Goal: Task Accomplishment & Management: Manage account settings

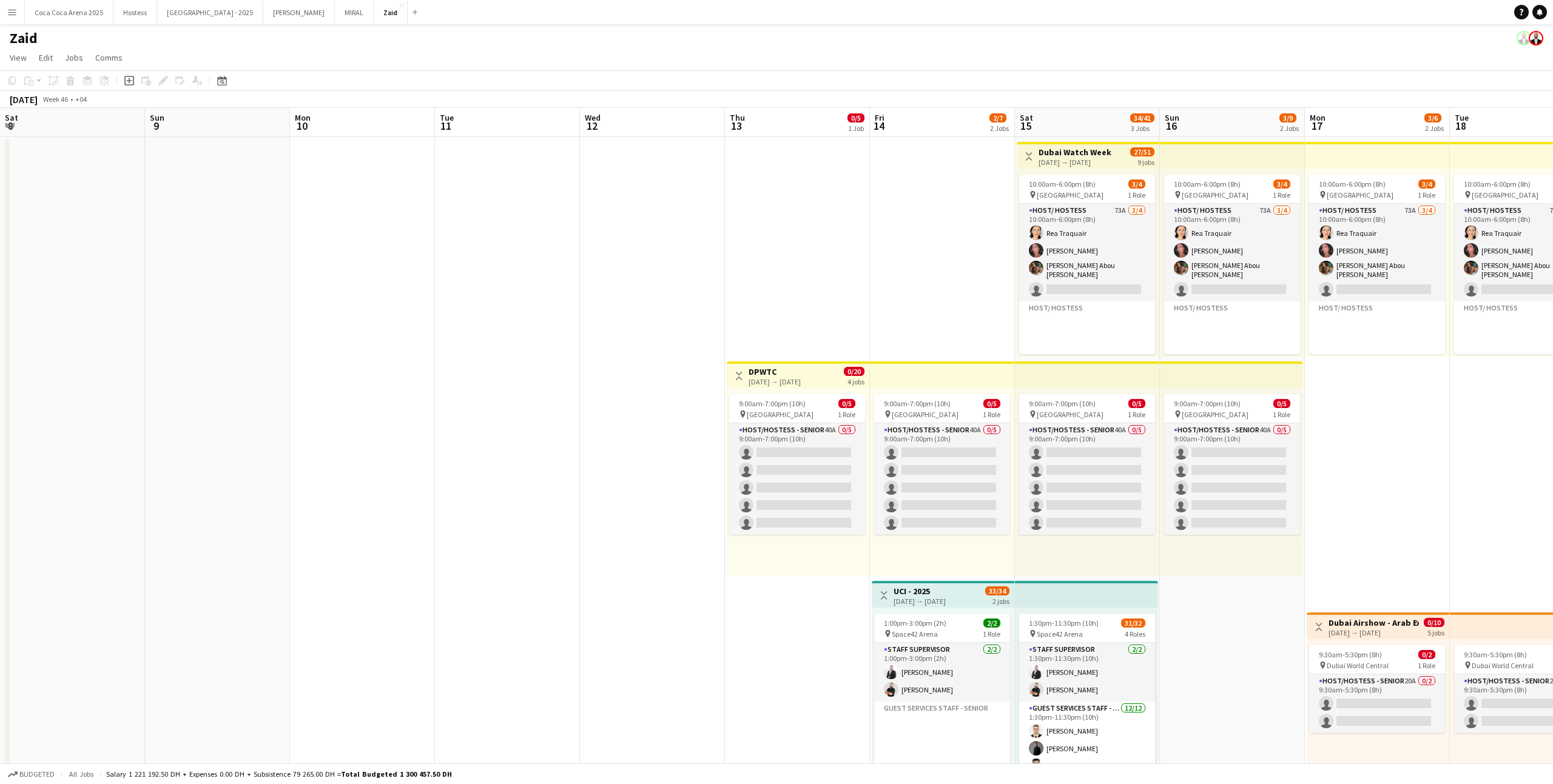
scroll to position [481, 0]
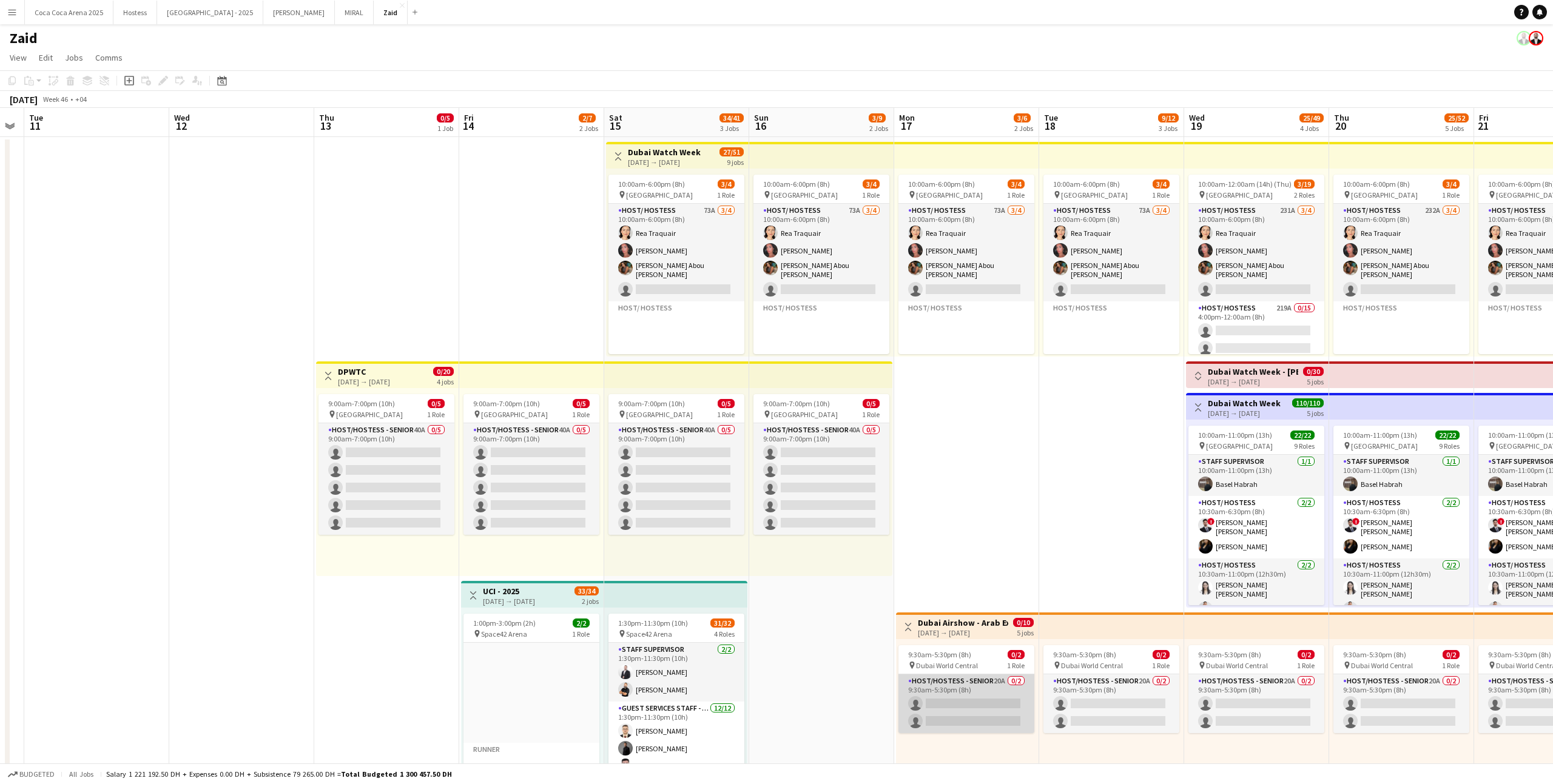
click at [969, 711] on app-card-role "Host/Hostess - Senior 20A 0/2 9:30am-5:30pm (8h) single-neutral-actions single-…" at bounding box center [966, 704] width 136 height 59
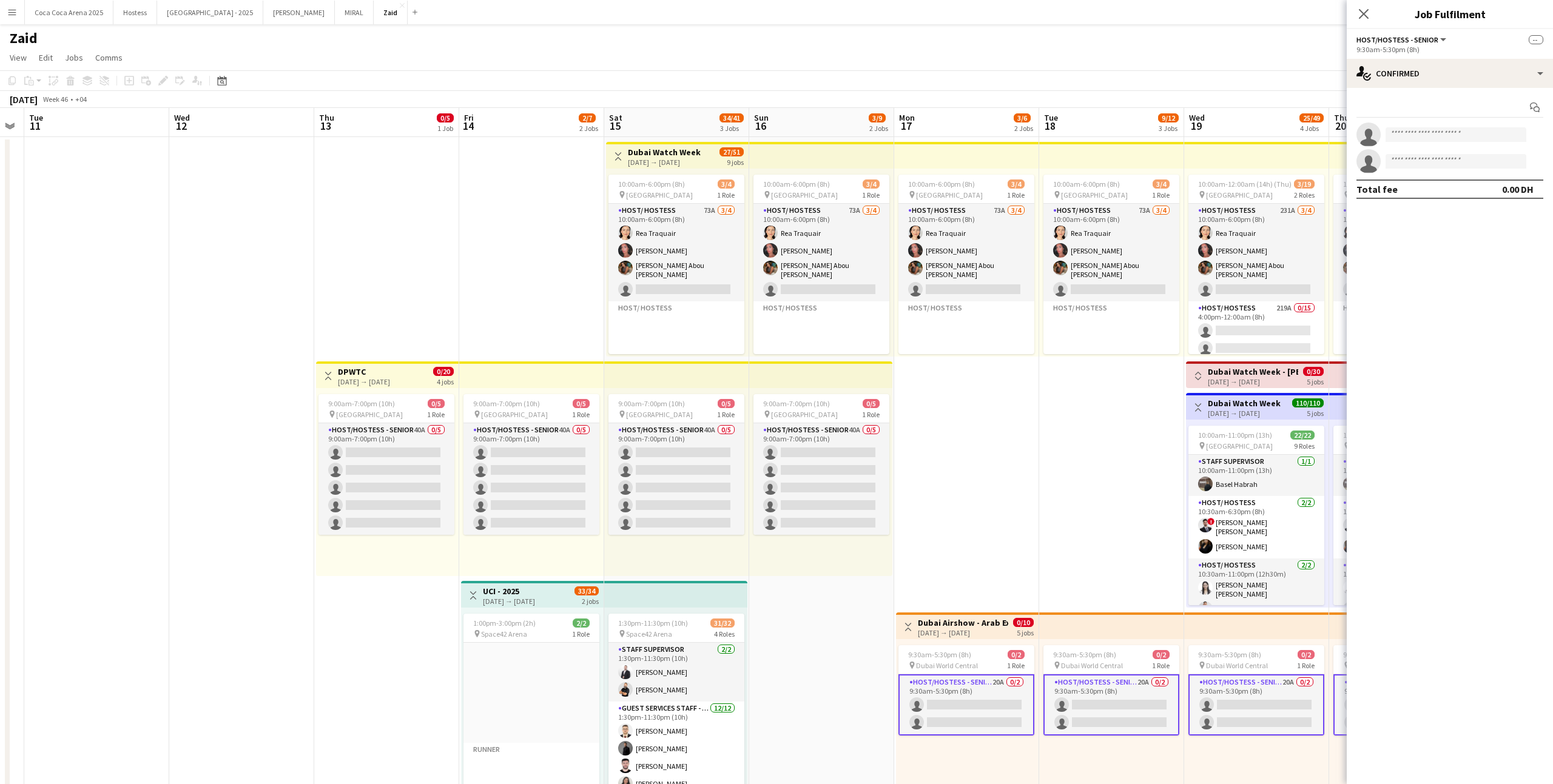
click at [902, 521] on app-date-cell "10:00am-6:00pm (8h) 3/4 pin [GEOGRAPHIC_DATA] 1 Role Host/ Hostess 73A [DATE] 1…" at bounding box center [966, 594] width 145 height 915
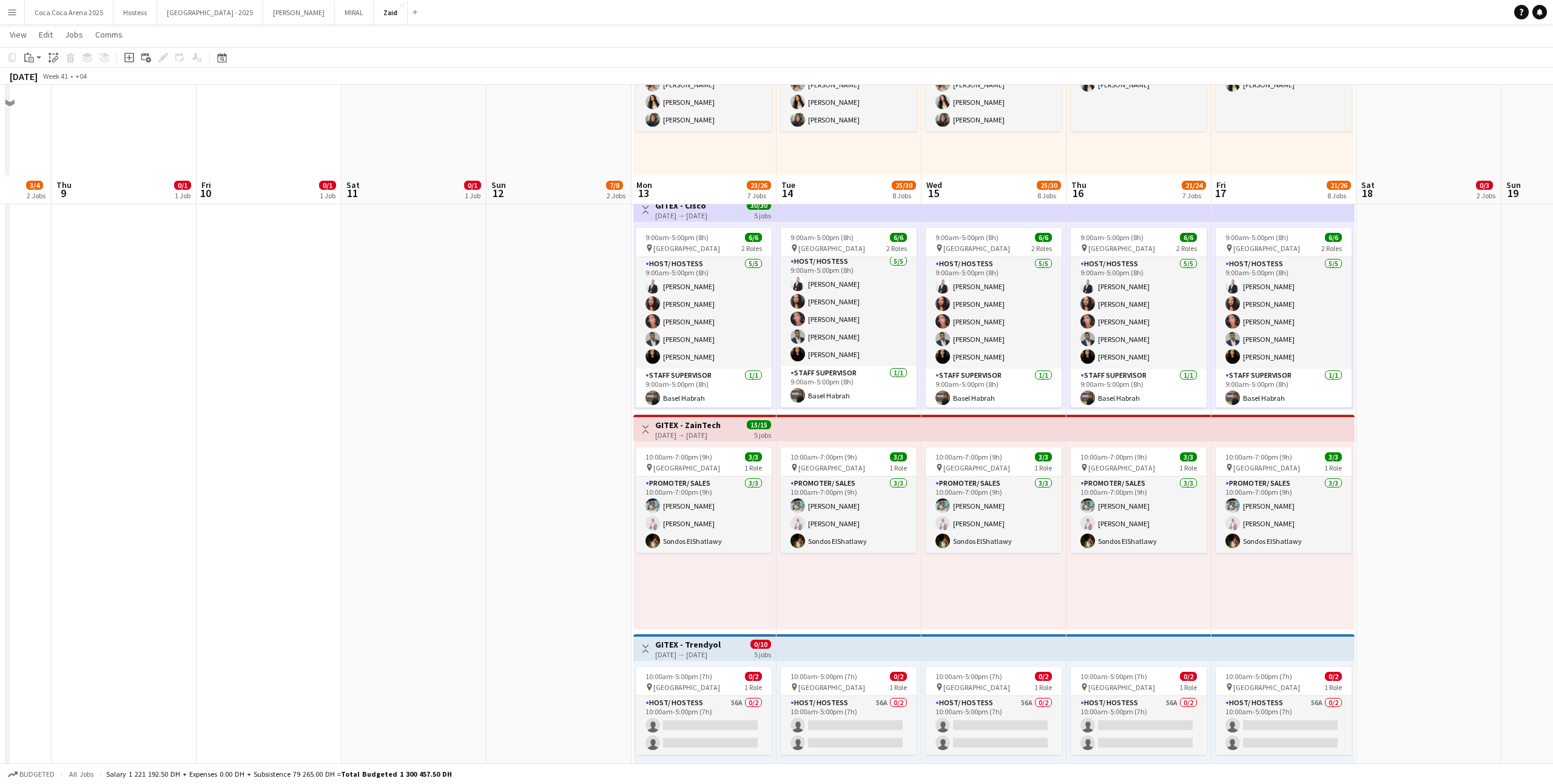
scroll to position [758, 0]
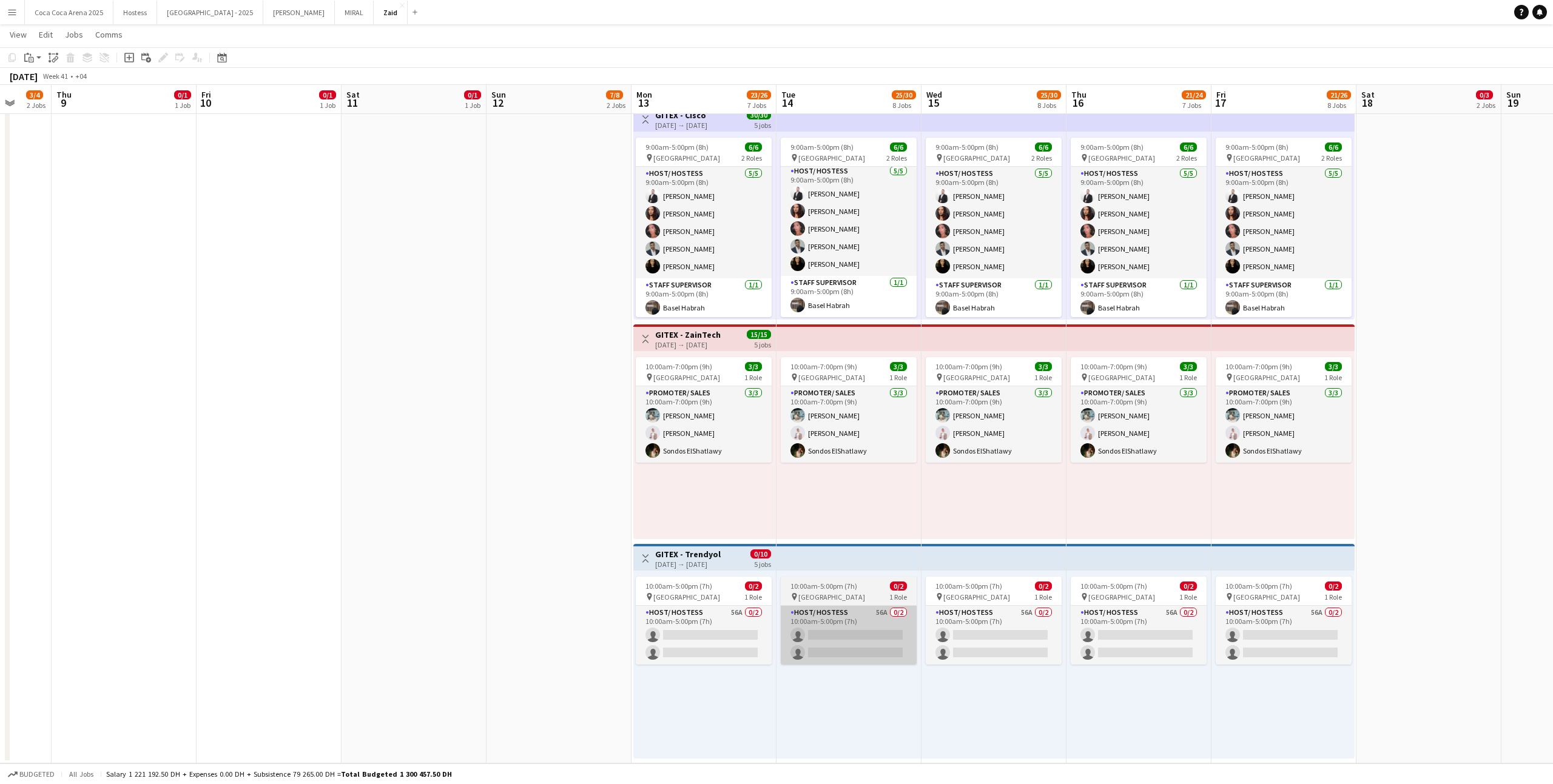
click at [896, 612] on app-card-role "Host/ Hostess 56A 0/2 10:00am-5:00pm (7h) single-neutral-actions single-neutral…" at bounding box center [849, 635] width 136 height 59
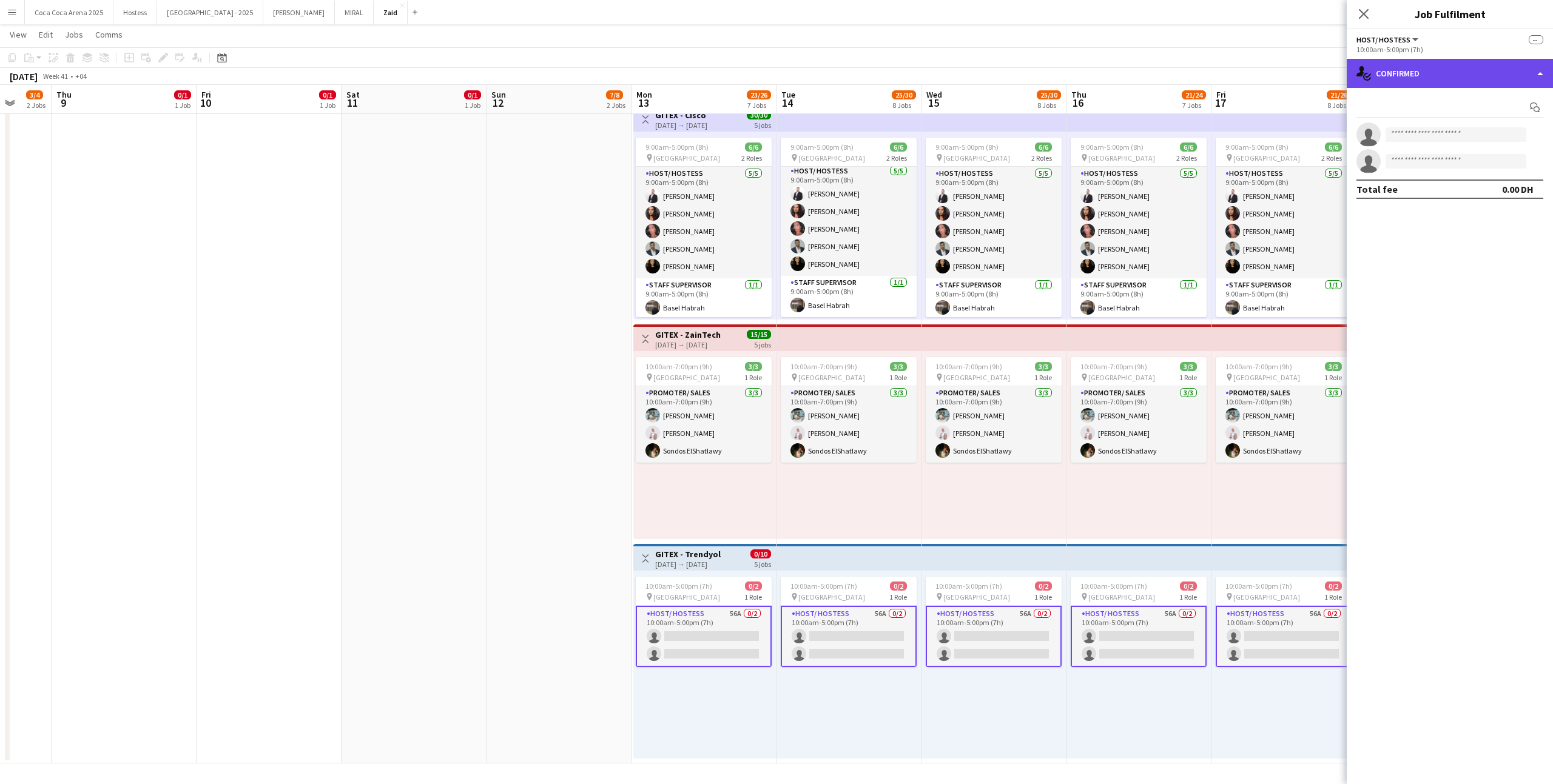
click at [1467, 85] on div "single-neutral-actions-check-2 Confirmed" at bounding box center [1450, 73] width 206 height 29
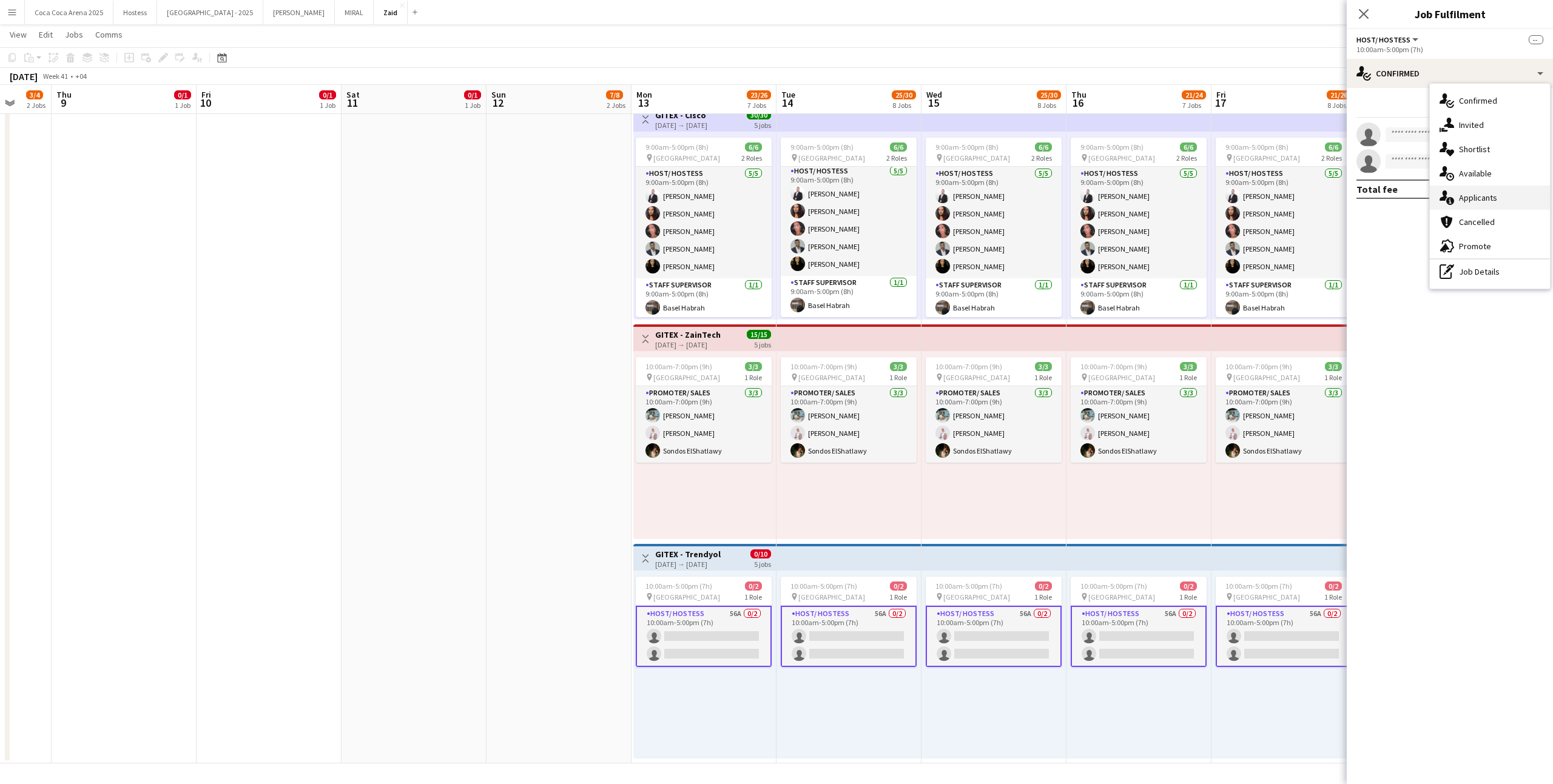
click at [1497, 198] on div "single-neutral-actions-information Applicants" at bounding box center [1490, 197] width 120 height 24
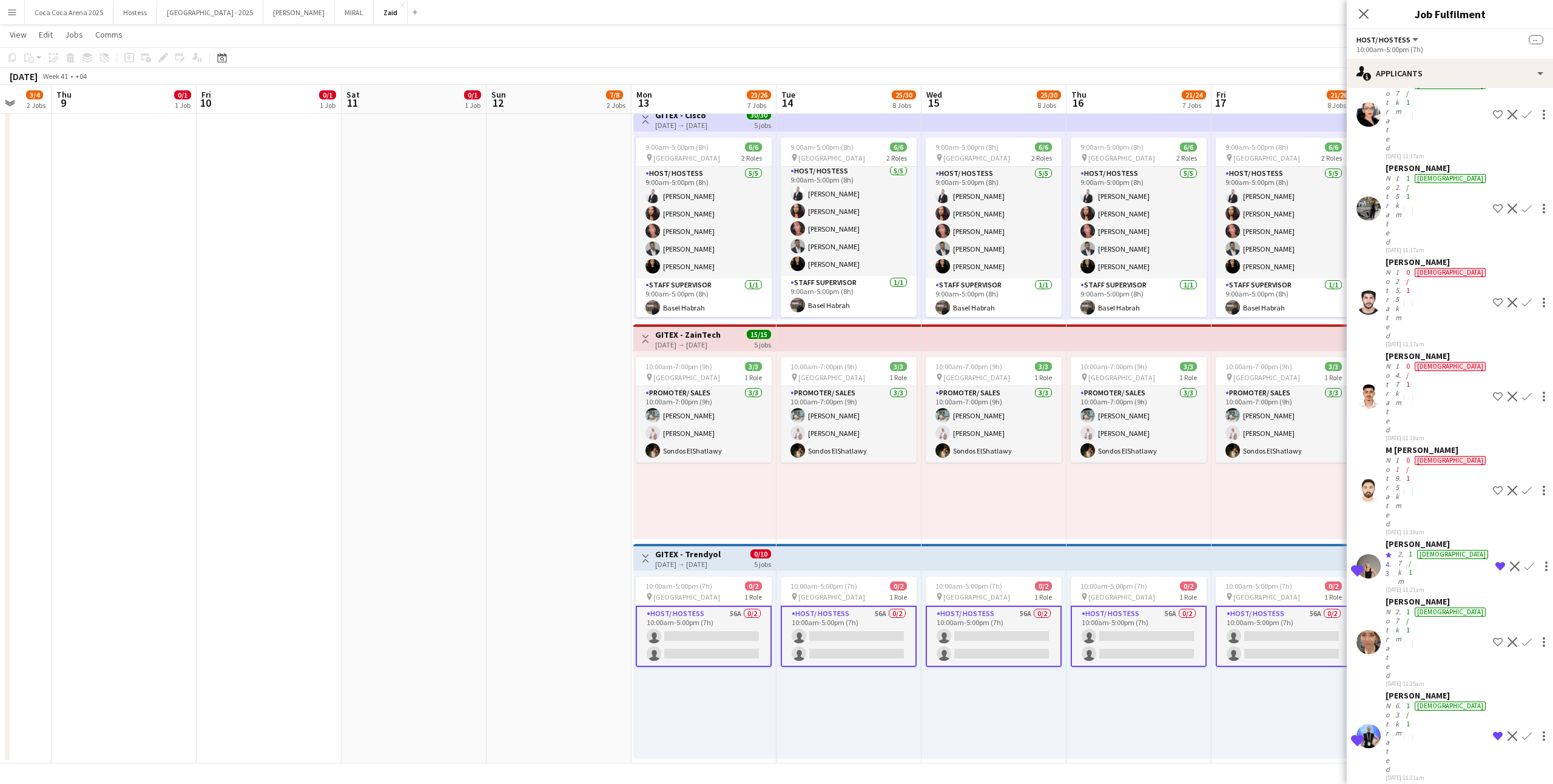
scroll to position [1390, 0]
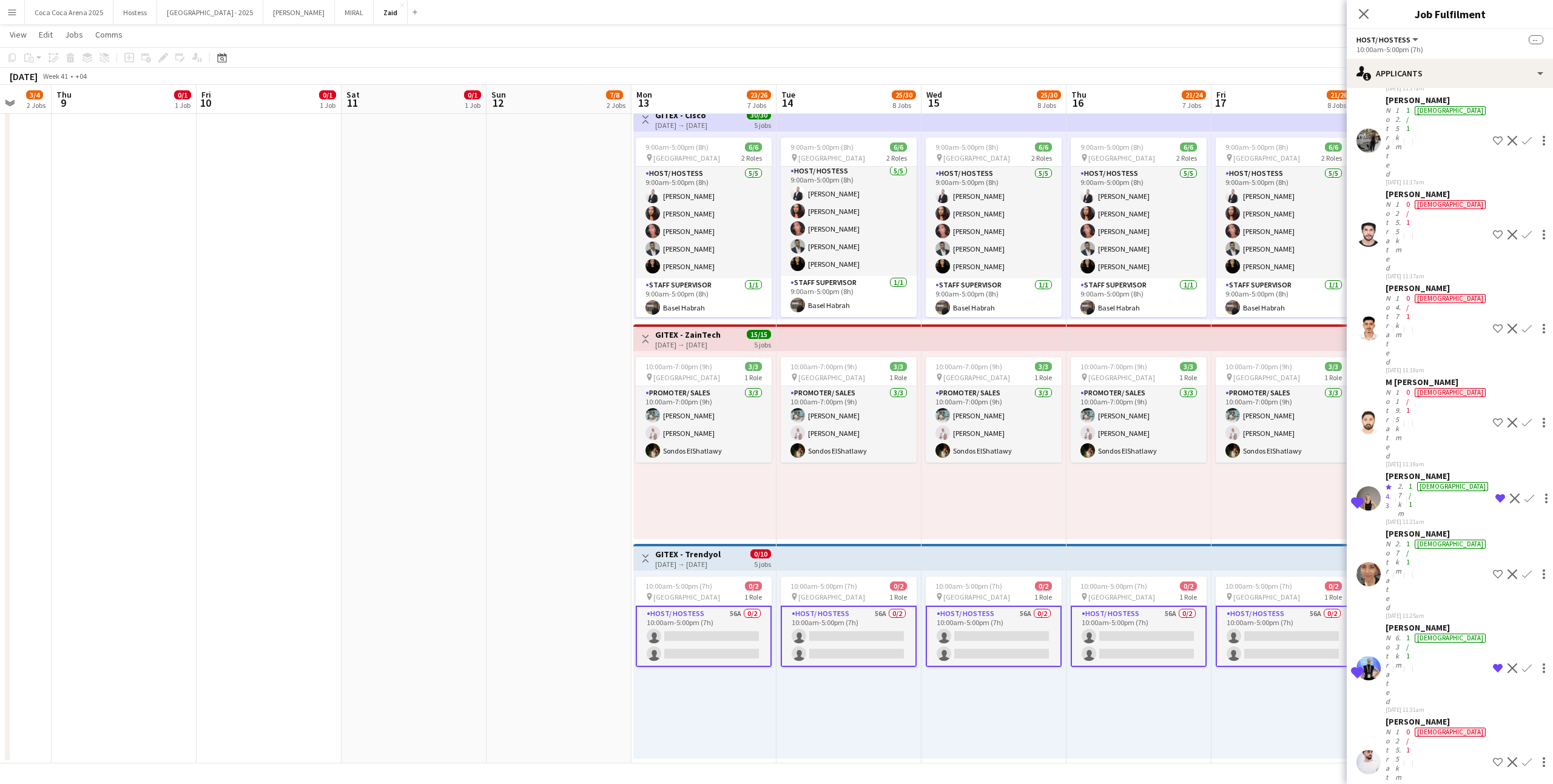
click at [761, 642] on app-card-role "Host/ Hostess 56A 0/2 10:00am-5:00pm (7h) single-neutral-actions single-neutral…" at bounding box center [703, 636] width 136 height 61
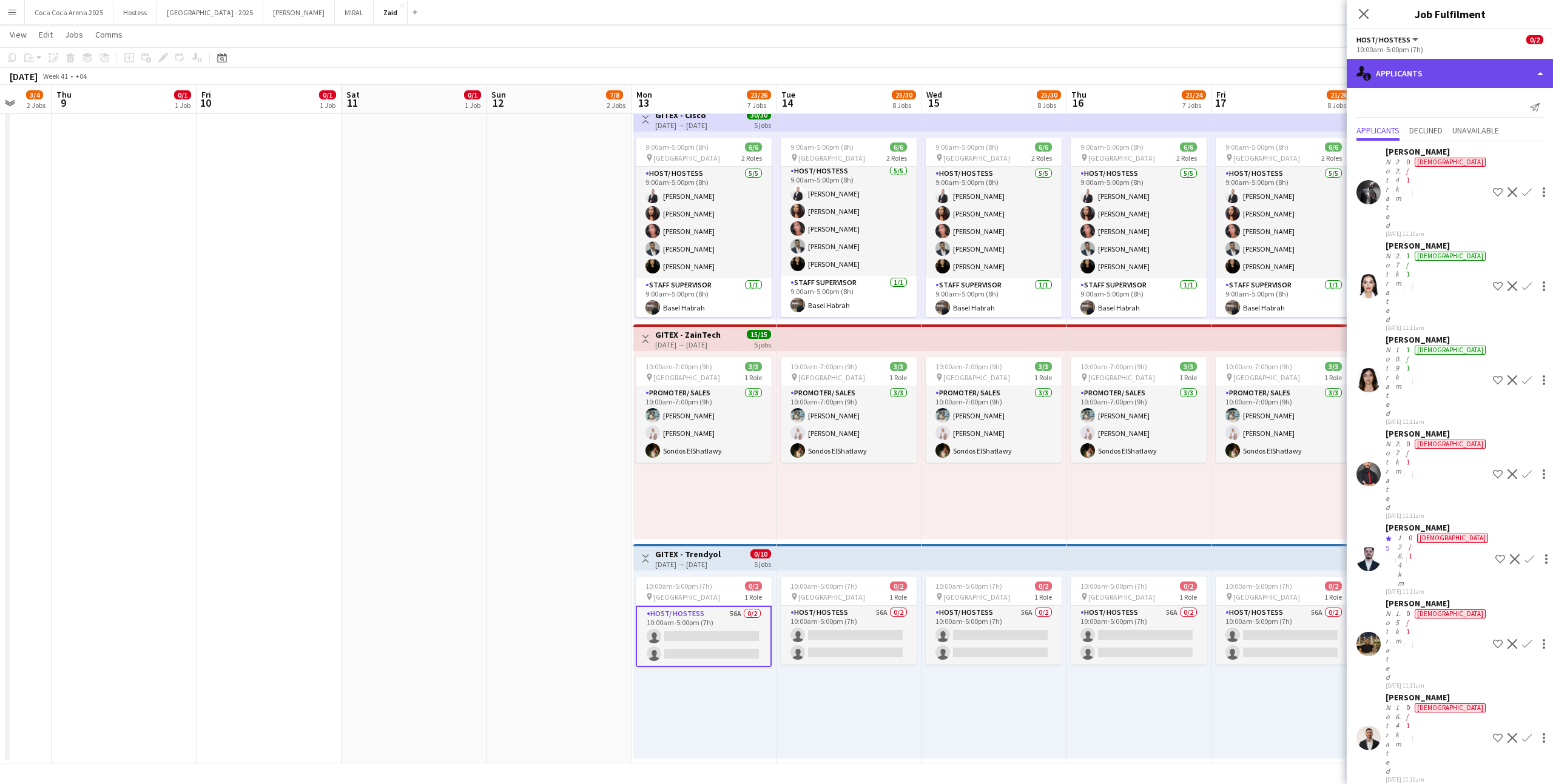
click at [1479, 84] on div "single-neutral-actions-information Applicants" at bounding box center [1450, 73] width 206 height 29
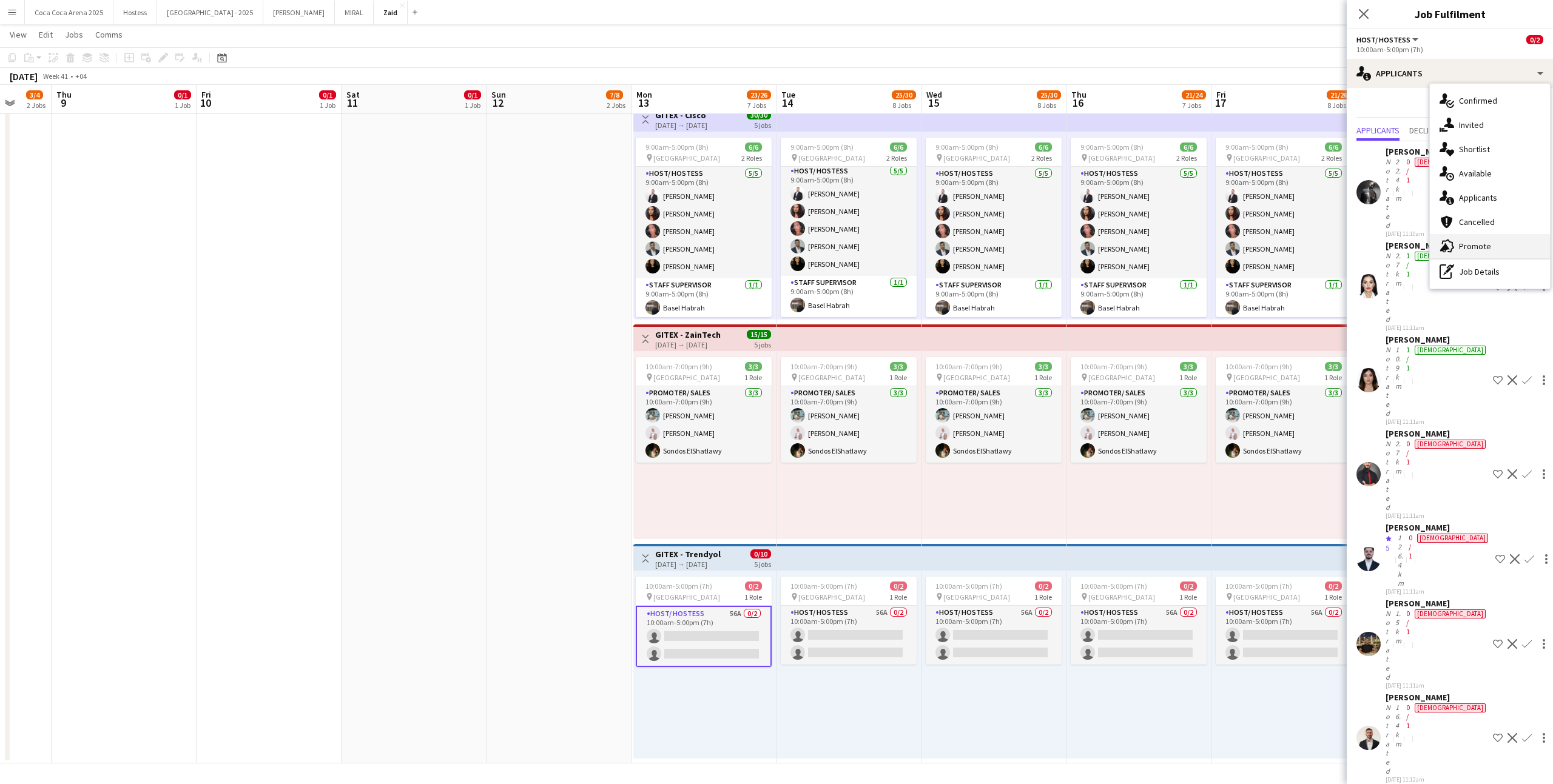
click at [1501, 239] on div "advertising-megaphone Promote" at bounding box center [1490, 246] width 120 height 24
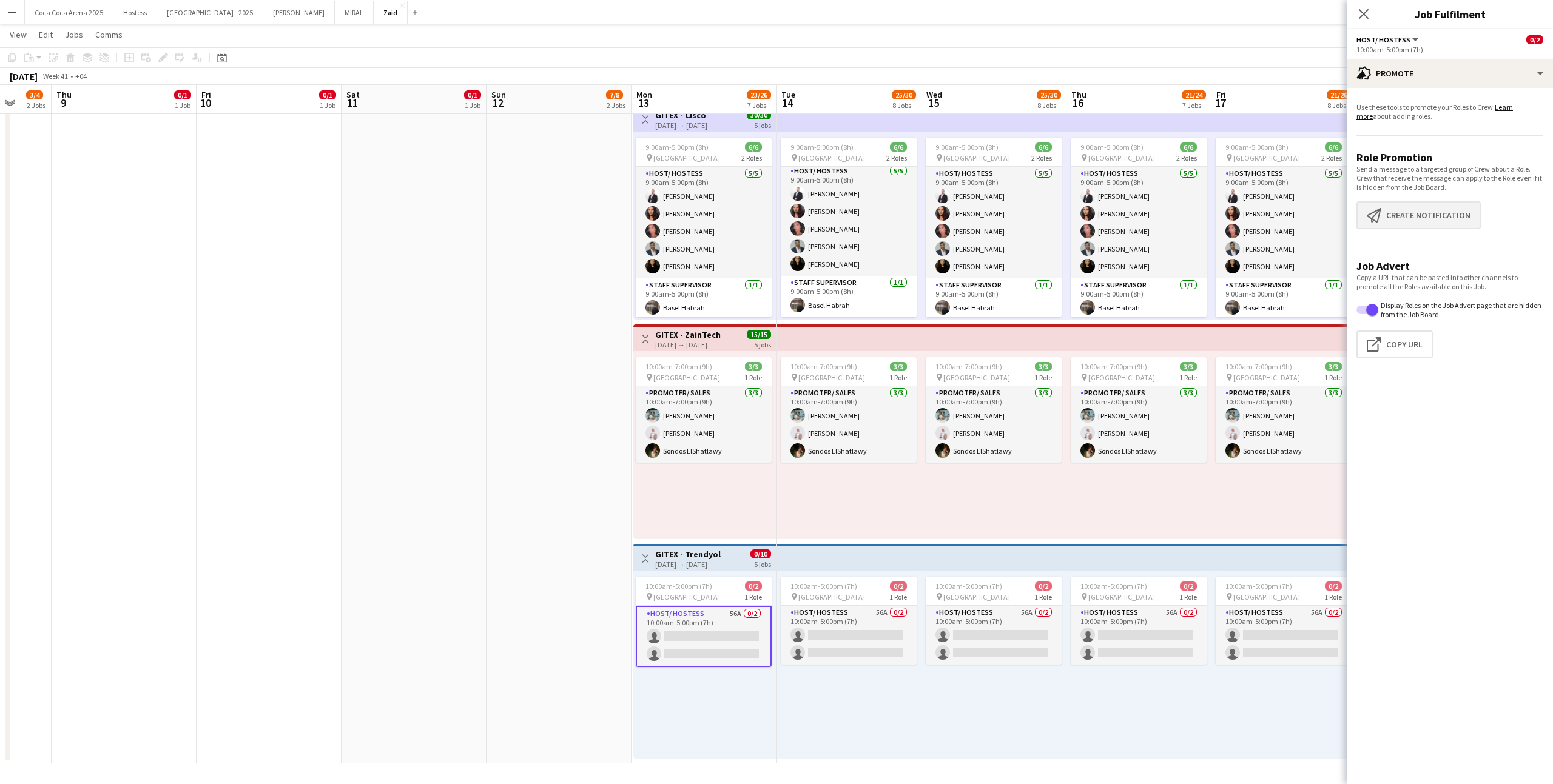
drag, startPoint x: 1501, startPoint y: 239, endPoint x: 1439, endPoint y: 222, distance: 64.3
click at [1439, 222] on app-promote-tab "Use these tools to promote your Roles to Crew. Learn more about adding roles. R…" at bounding box center [1450, 233] width 206 height 271
click at [1439, 222] on button "Create notification Create notification" at bounding box center [1419, 215] width 124 height 28
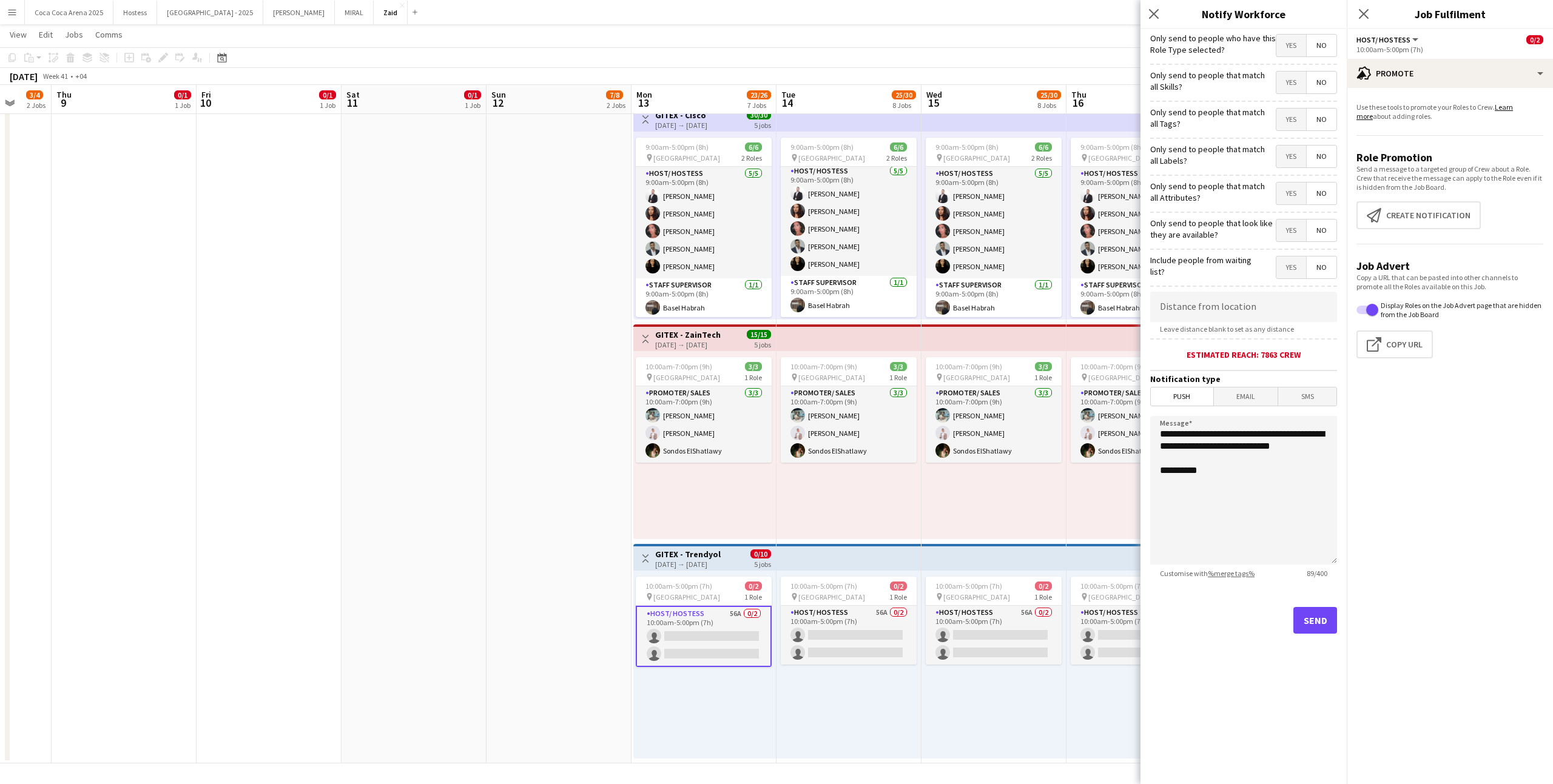
click at [1282, 230] on span "Yes" at bounding box center [1292, 230] width 30 height 22
click at [1287, 199] on span "Yes" at bounding box center [1292, 193] width 30 height 22
click at [1296, 157] on span "Yes" at bounding box center [1292, 156] width 30 height 22
click at [1303, 124] on span "Yes" at bounding box center [1292, 119] width 30 height 22
click at [1297, 91] on span "Yes" at bounding box center [1292, 82] width 30 height 22
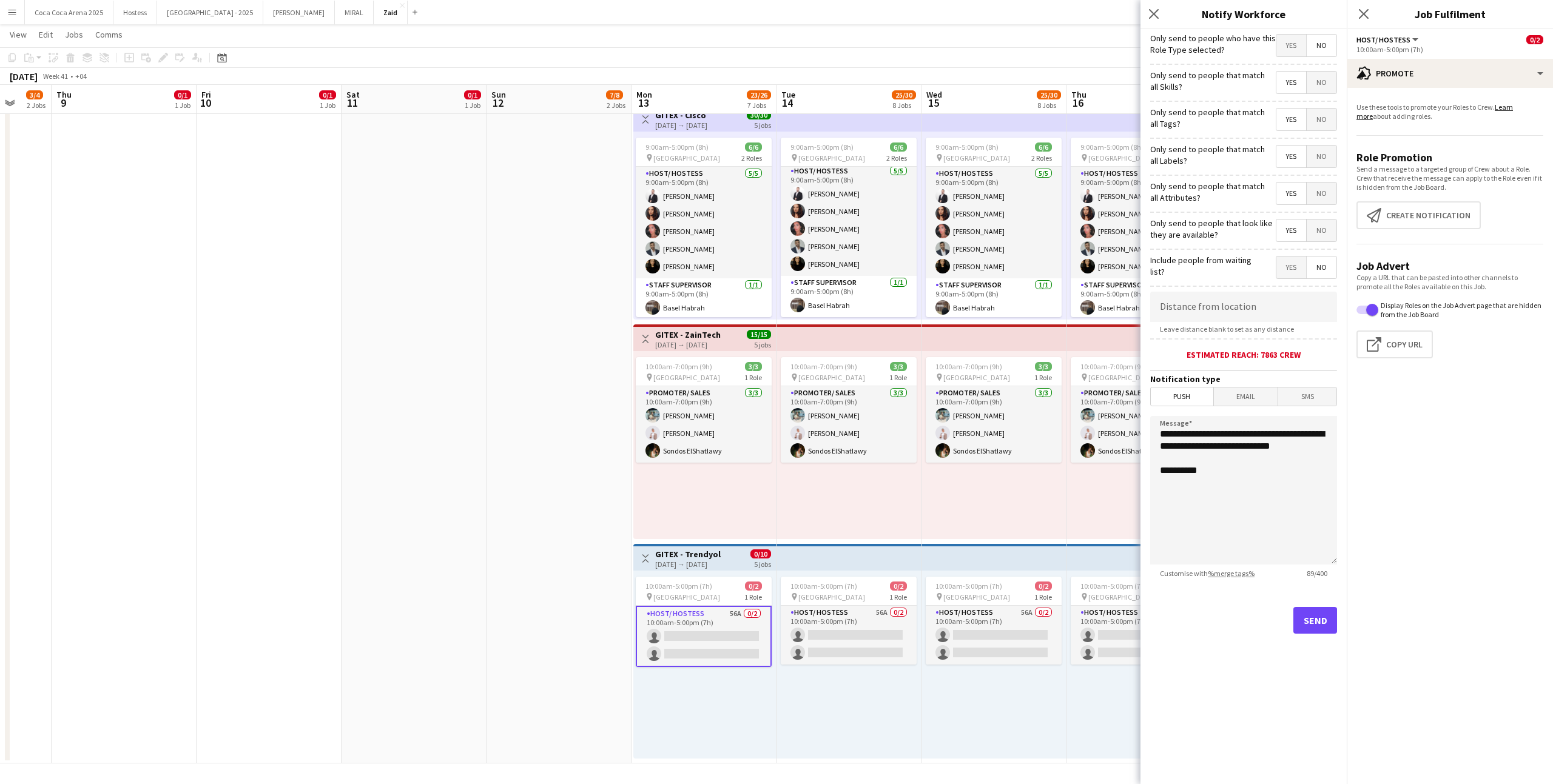
click at [1295, 51] on span "Yes" at bounding box center [1292, 45] width 30 height 22
click at [1312, 629] on button "Send" at bounding box center [1315, 620] width 43 height 26
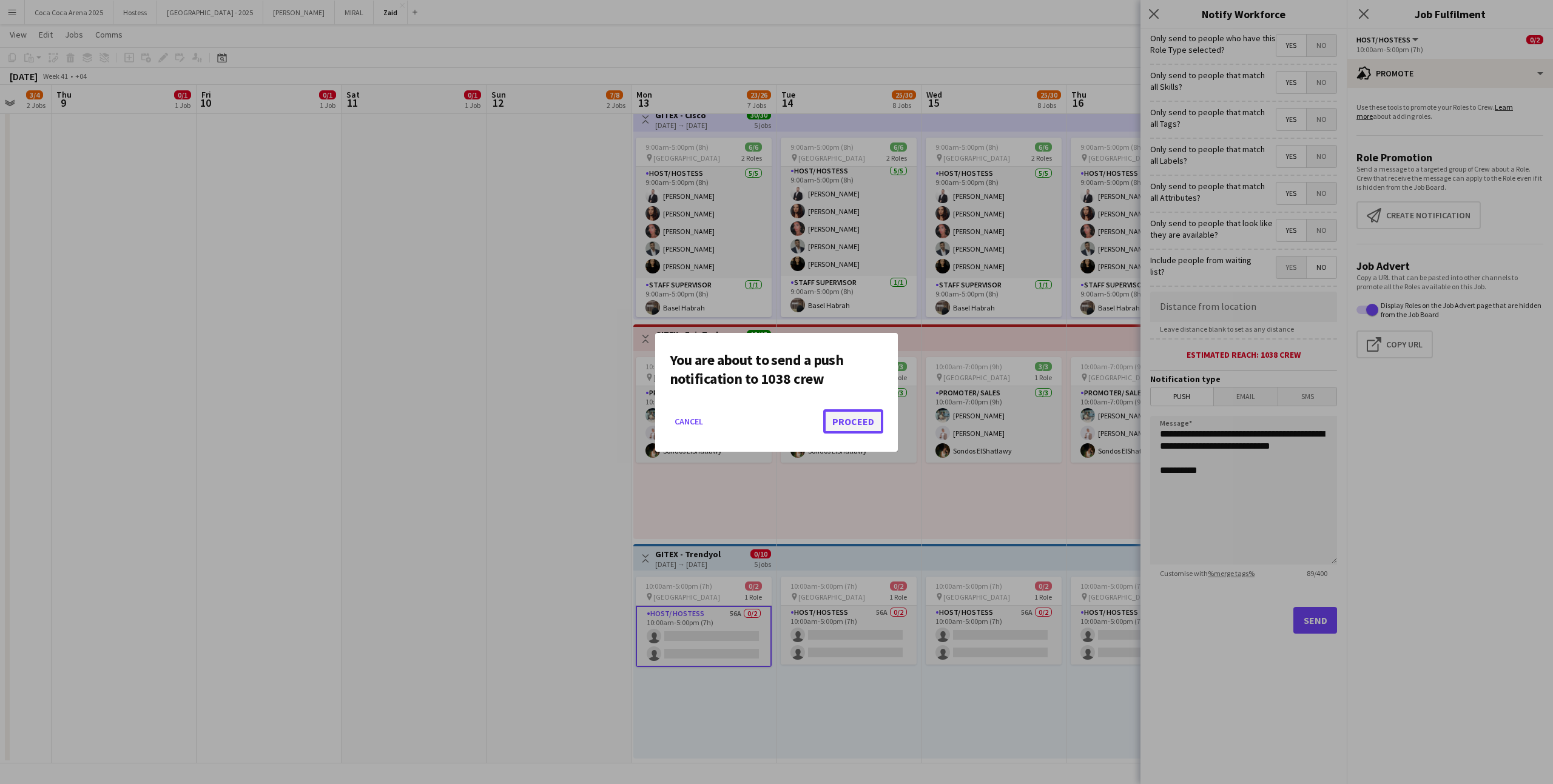
click at [875, 431] on button "Proceed" at bounding box center [854, 422] width 60 height 24
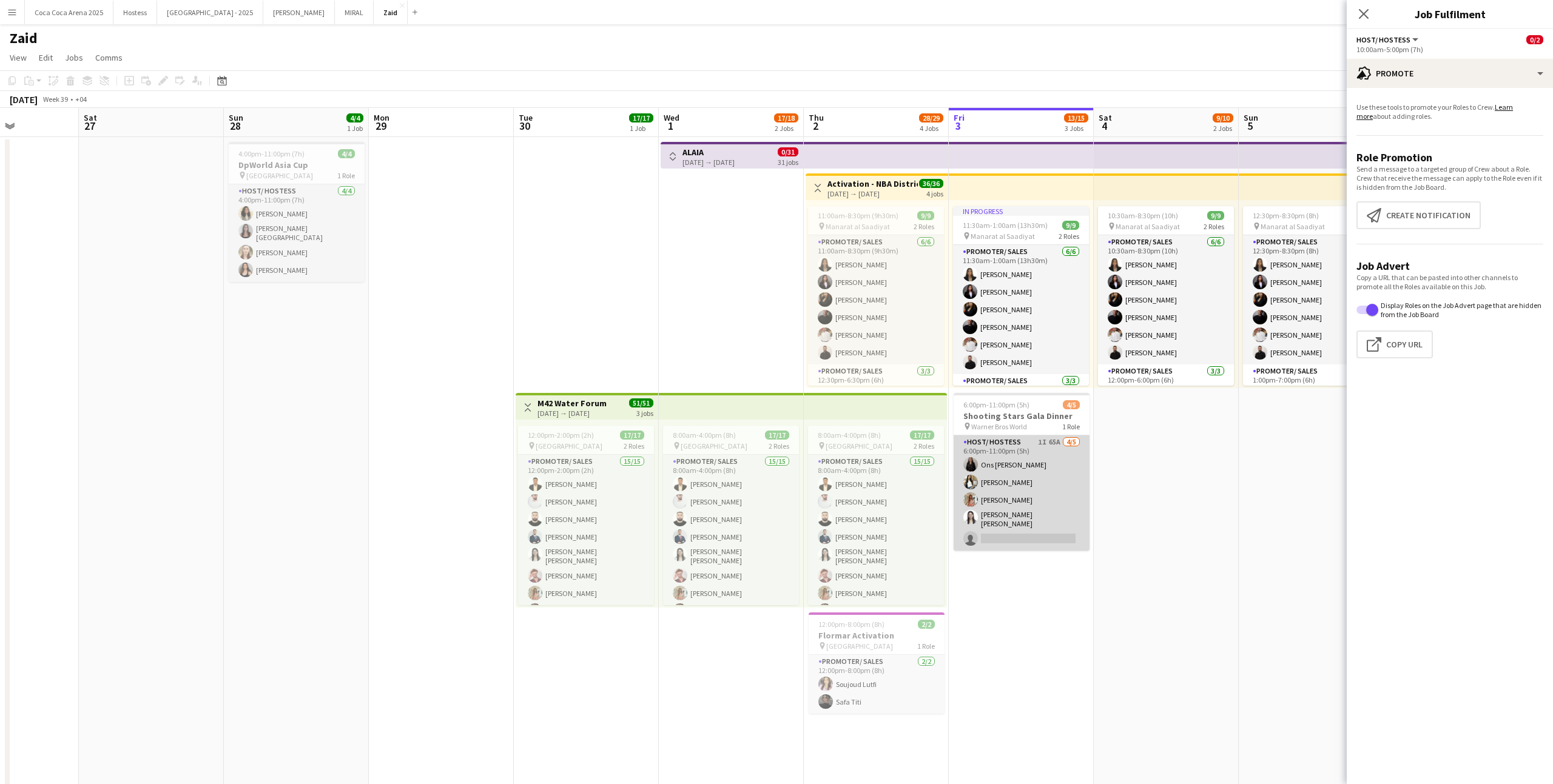
click at [1083, 508] on app-card-role "Host/ Hostess 1I 65A [DATE] 6:00pm-11:00pm (5h) Ons Ben Haddada Yuela [PERSON_N…" at bounding box center [1021, 493] width 136 height 116
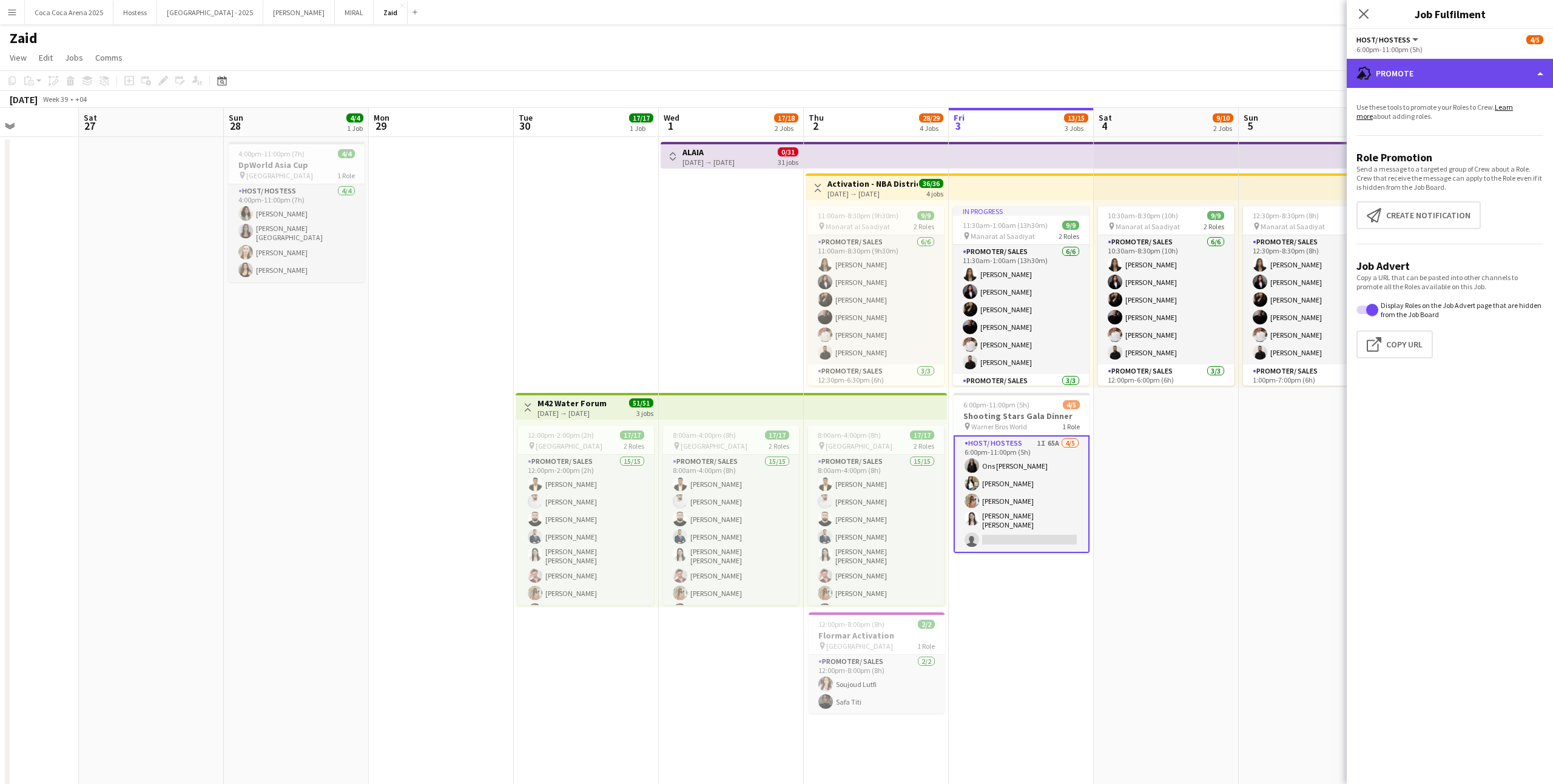
click at [1413, 72] on div "advertising-megaphone Promote" at bounding box center [1450, 73] width 206 height 29
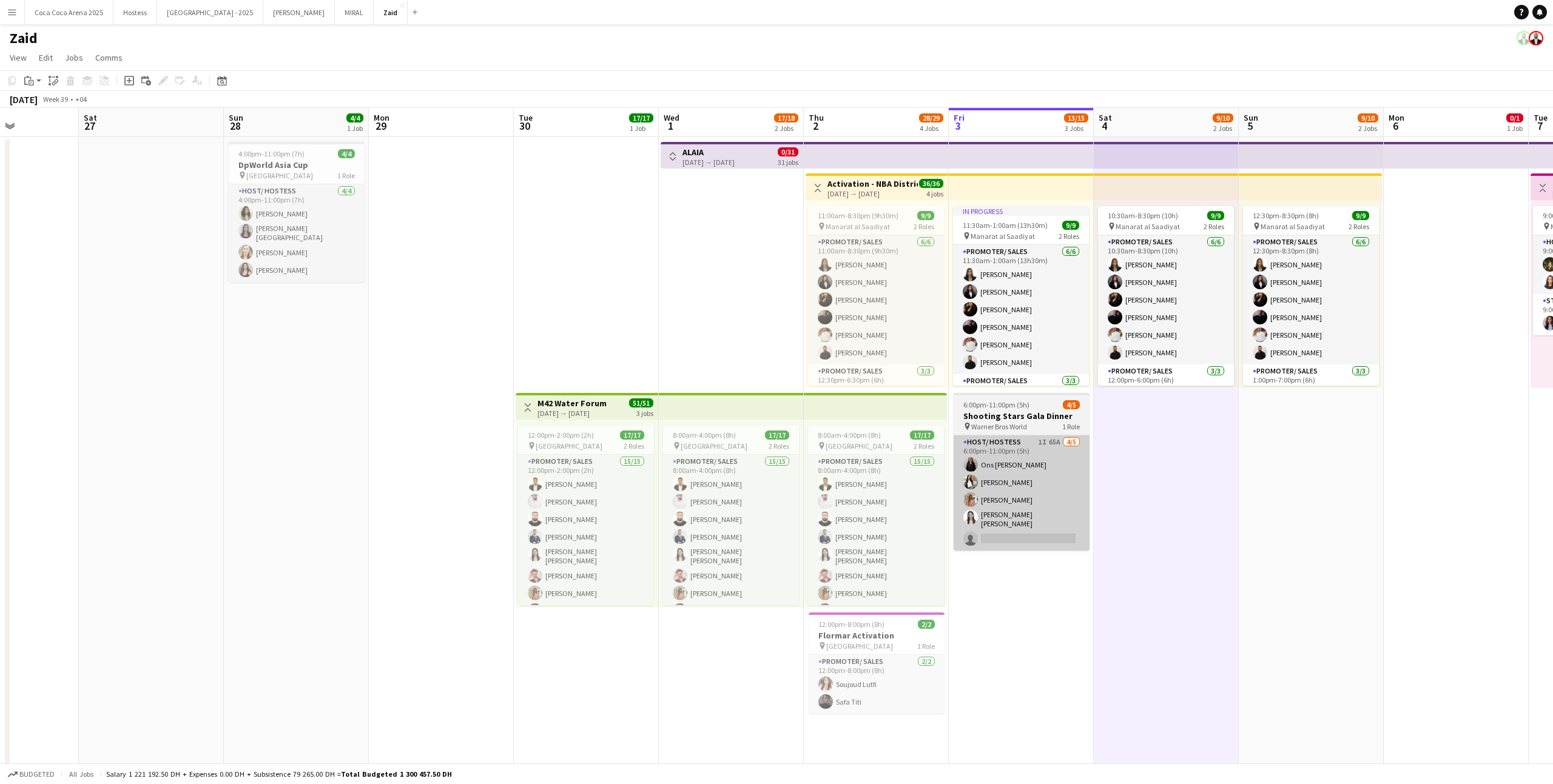
click at [1058, 478] on app-card-role "Host/ Hostess 1I 65A [DATE] 6:00pm-11:00pm (5h) Ons Ben Haddada Yuela [PERSON_N…" at bounding box center [1021, 493] width 136 height 116
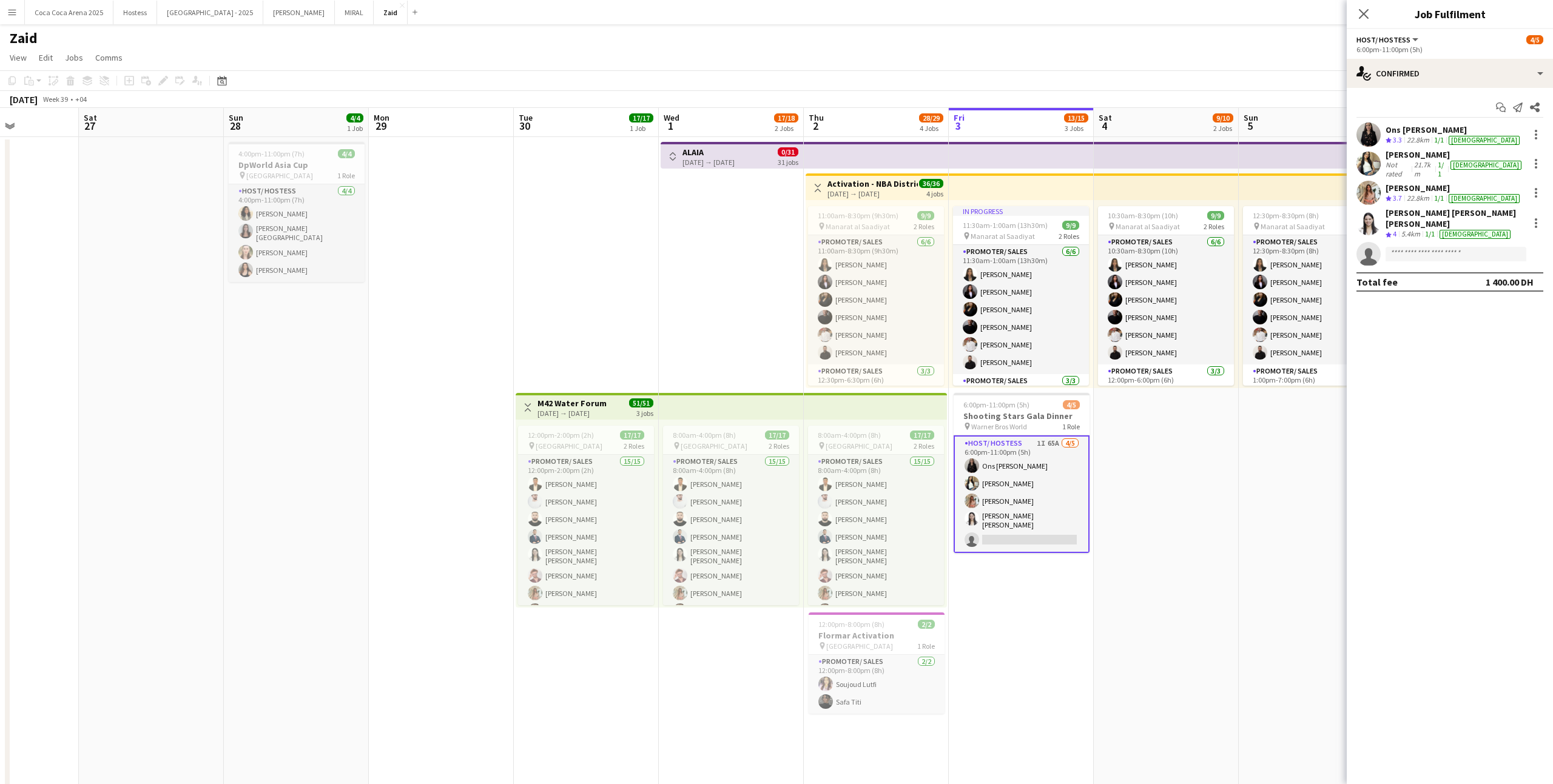
click at [1424, 173] on div "[PERSON_NAME] Not rated 21.7km 1/1 [DEMOGRAPHIC_DATA]" at bounding box center [1450, 164] width 206 height 29
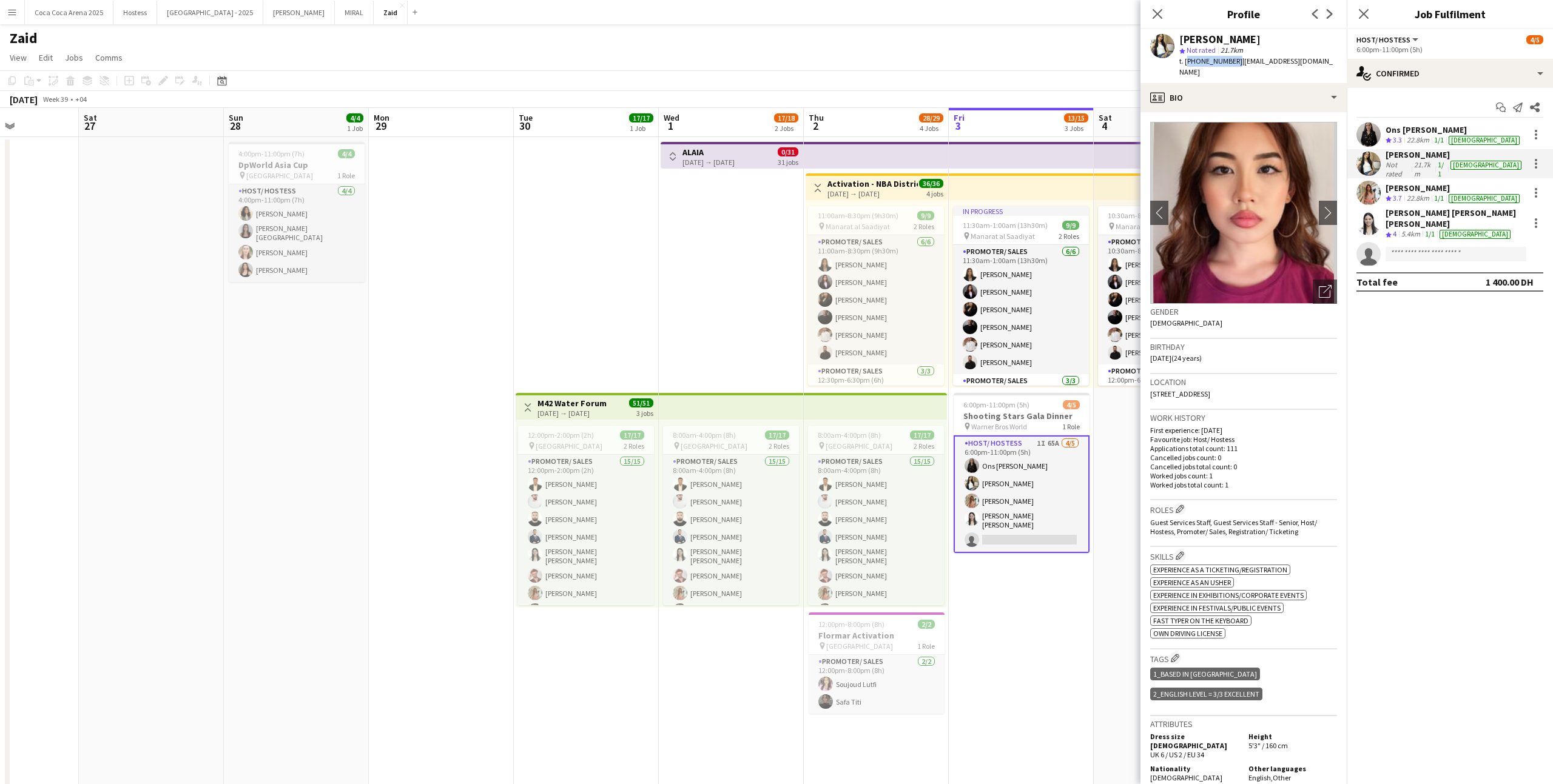
drag, startPoint x: 1186, startPoint y: 56, endPoint x: 1232, endPoint y: 59, distance: 46.1
click at [1232, 59] on span "t. [PHONE_NUMBER]" at bounding box center [1211, 61] width 63 height 9
copy span "[PHONE_NUMBER]"
drag, startPoint x: 645, startPoint y: 70, endPoint x: 578, endPoint y: -59, distance: 145.4
click at [578, 0] on html "Menu Boards Boards Boards All jobs Status Workforce Workforce My Workforce Recr…" at bounding box center [776, 772] width 1553 height 1544
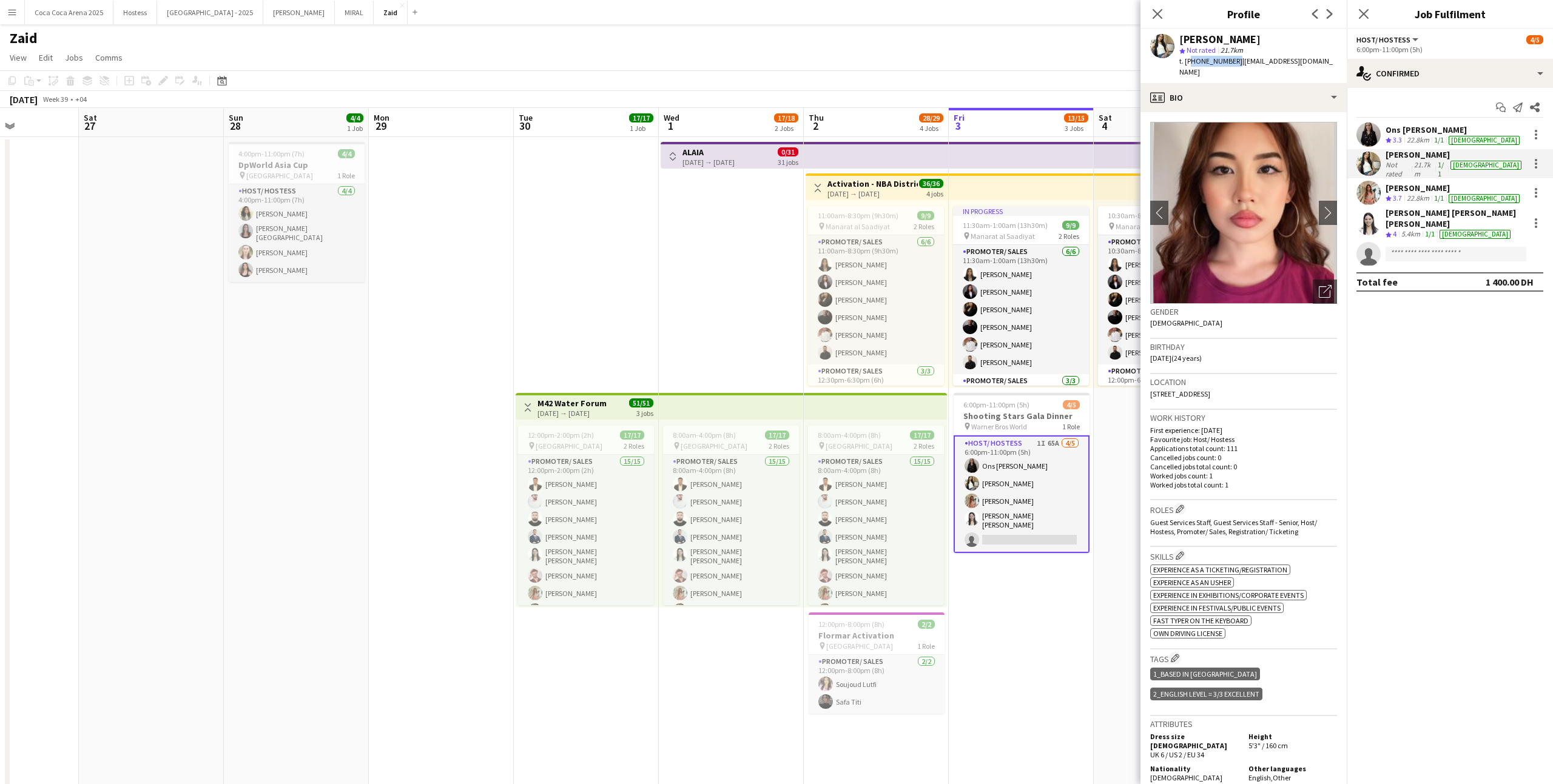
drag, startPoint x: 1232, startPoint y: 61, endPoint x: 1188, endPoint y: 61, distance: 44.0
click at [1188, 61] on span "t. [PHONE_NUMBER]" at bounding box center [1211, 61] width 63 height 9
copy span "971502782118"
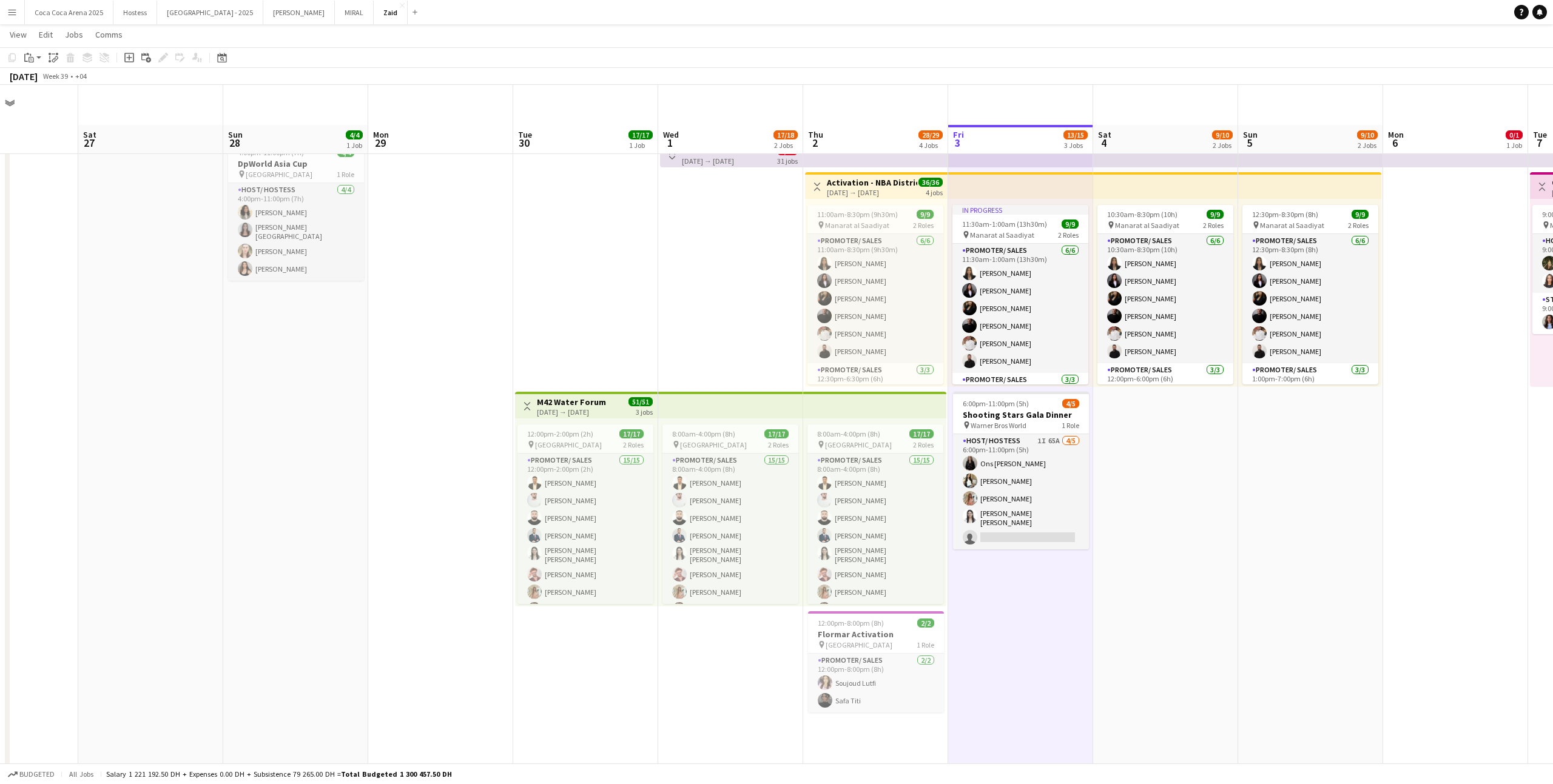
scroll to position [44, 0]
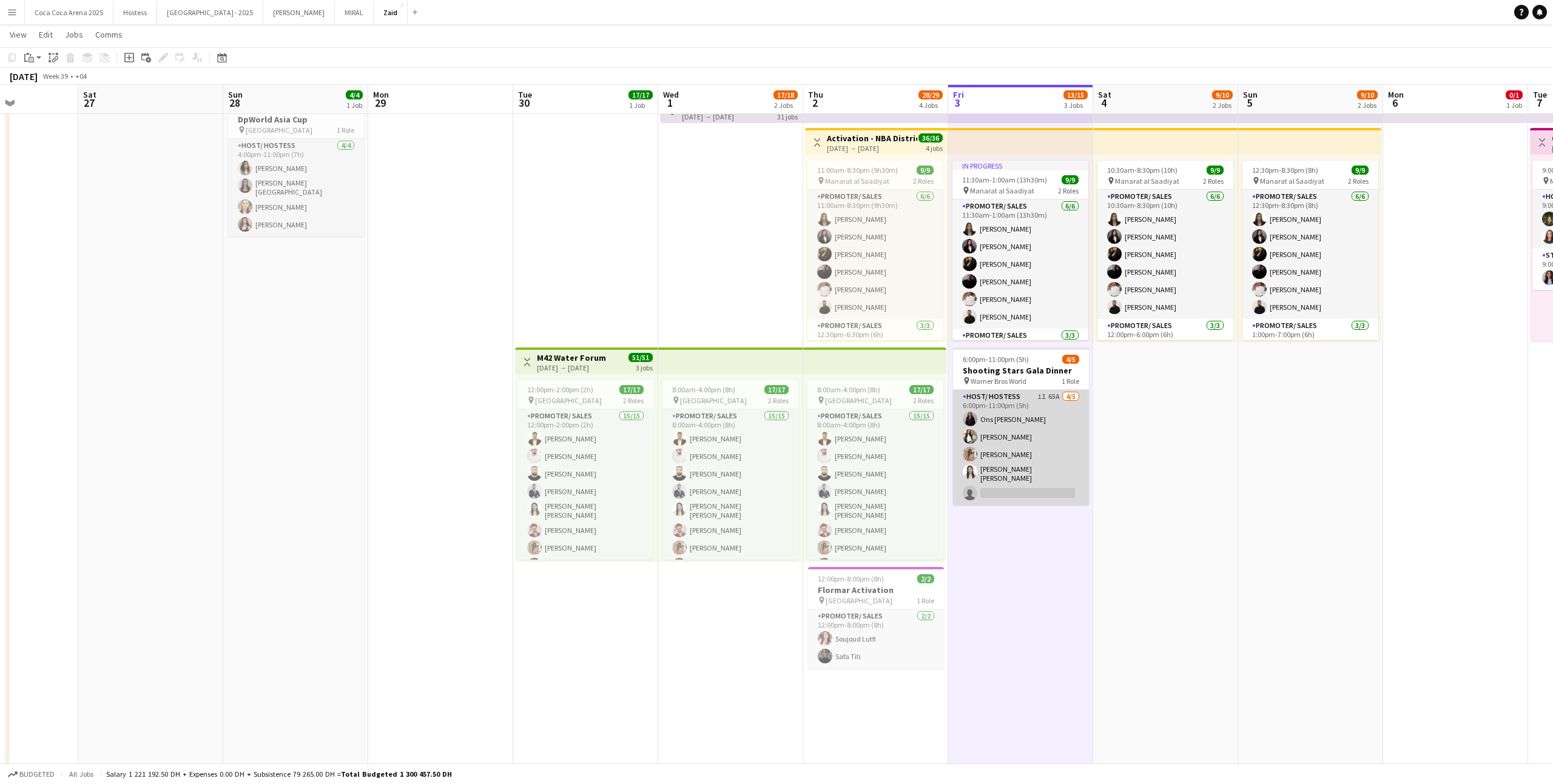
click at [1017, 481] on app-card-role "Host/ Hostess 1I 65A [DATE] 6:00pm-11:00pm (5h) Ons Ben Haddada Yuela [PERSON_N…" at bounding box center [1021, 447] width 136 height 116
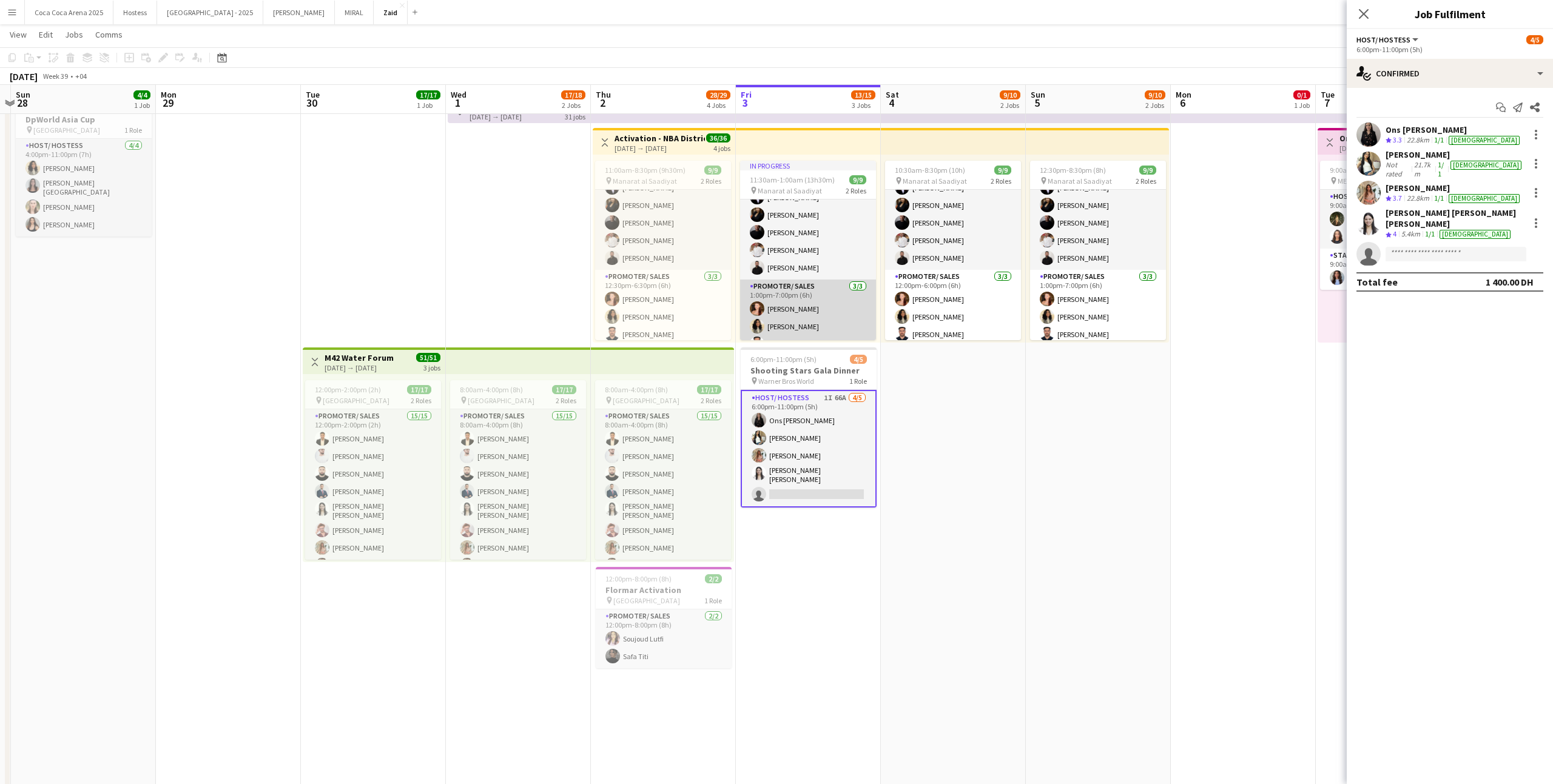
scroll to position [0, 0]
click at [886, 387] on app-date-cell "10:30am-8:30pm (10h) 9/9 pin Manarat al Saadiyat 2 Roles Promoter/ Sales [DATE]…" at bounding box center [953, 784] width 145 height 1386
